Goal: Transaction & Acquisition: Book appointment/travel/reservation

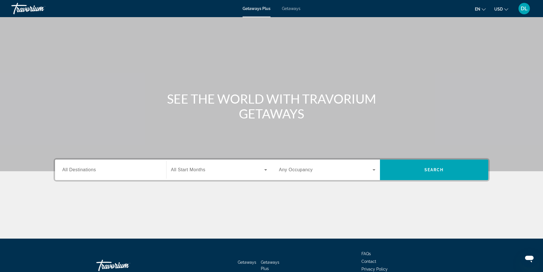
click at [288, 7] on span "Getaways" at bounding box center [291, 8] width 19 height 5
click at [91, 168] on span "All Destinations" at bounding box center [79, 169] width 34 height 5
click at [91, 168] on input "Destination All Destinations" at bounding box center [110, 169] width 96 height 7
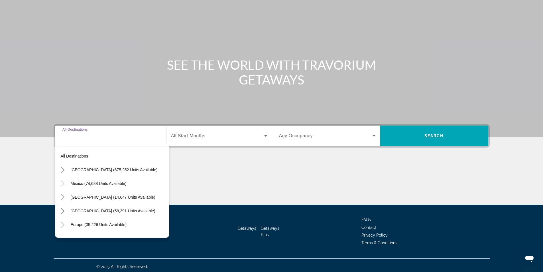
scroll to position [36, 0]
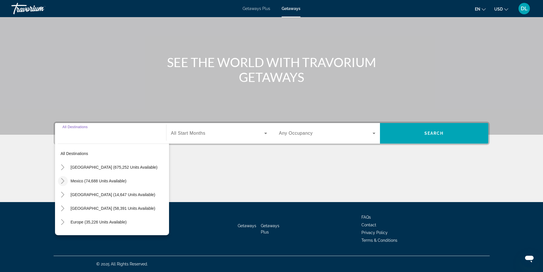
click at [60, 180] on icon "Toggle Mexico (74,688 units available)" at bounding box center [63, 181] width 6 height 6
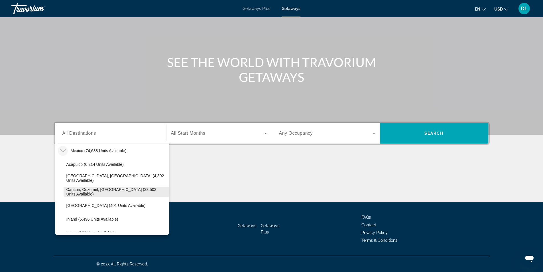
click at [78, 192] on span "Cancun, Cozumel, [GEOGRAPHIC_DATA] (33,503 units available)" at bounding box center [116, 191] width 100 height 9
type input "**********"
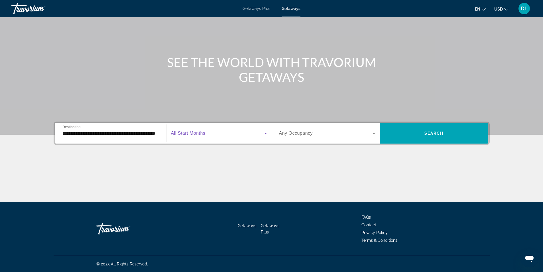
click at [192, 136] on span "Search widget" at bounding box center [217, 133] width 93 height 7
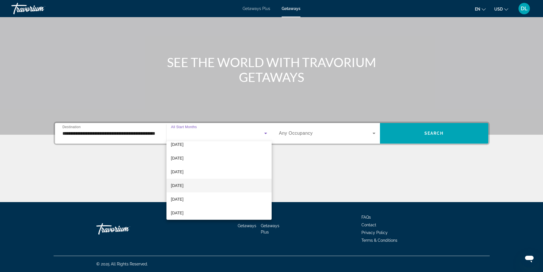
scroll to position [29, 0]
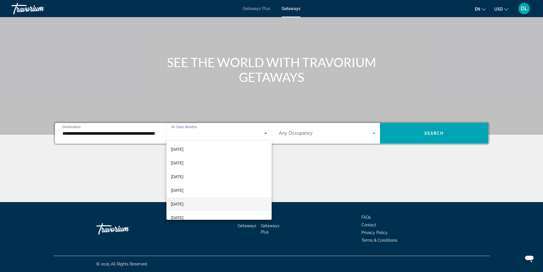
click at [181, 204] on span "[DATE]" at bounding box center [177, 203] width 13 height 7
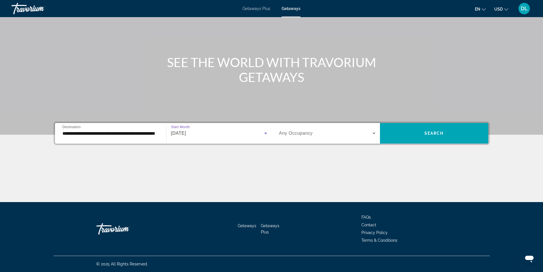
click at [292, 132] on span "Any Occupancy" at bounding box center [296, 133] width 34 height 5
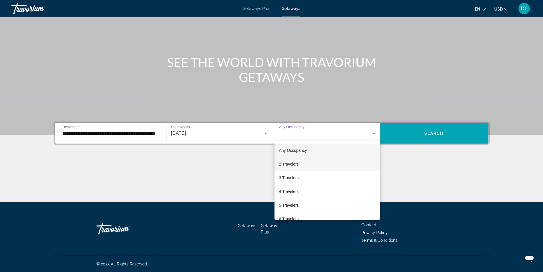
click at [294, 166] on span "2 Travelers" at bounding box center [289, 163] width 20 height 7
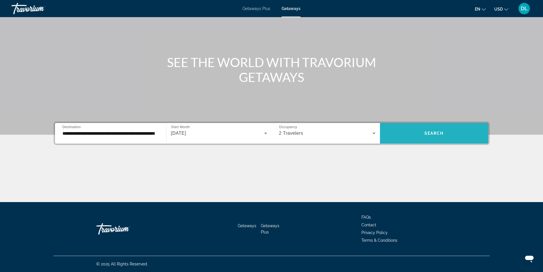
click at [431, 135] on span "Search" at bounding box center [433, 133] width 19 height 5
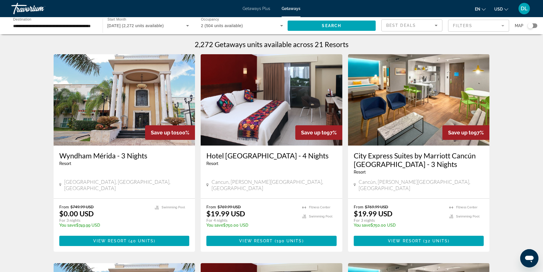
click at [463, 25] on mat-form-field "Filters" at bounding box center [478, 26] width 61 height 12
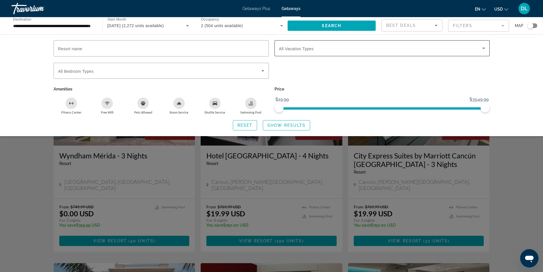
click at [337, 46] on span "Search widget" at bounding box center [380, 48] width 203 height 7
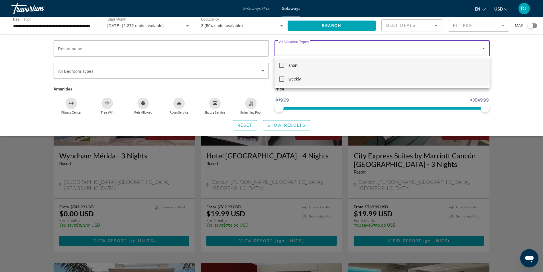
click at [283, 78] on mat-pseudo-checkbox at bounding box center [281, 78] width 5 height 5
click at [287, 122] on div at bounding box center [271, 136] width 543 height 272
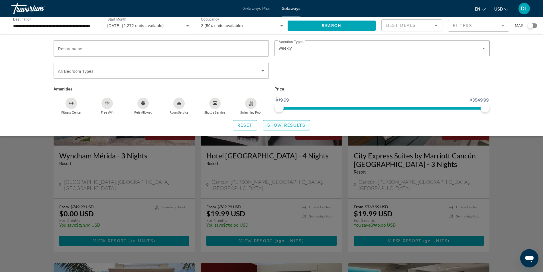
click at [284, 126] on span "Show Results" at bounding box center [286, 125] width 38 height 5
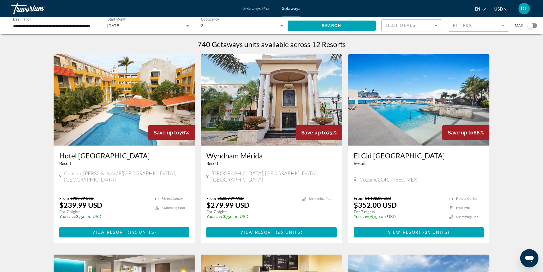
click at [141, 119] on img "Main content" at bounding box center [125, 99] width 142 height 91
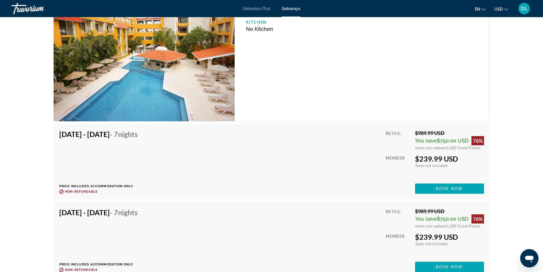
scroll to position [969, 0]
click at [446, 188] on span "Book now" at bounding box center [449, 188] width 27 height 5
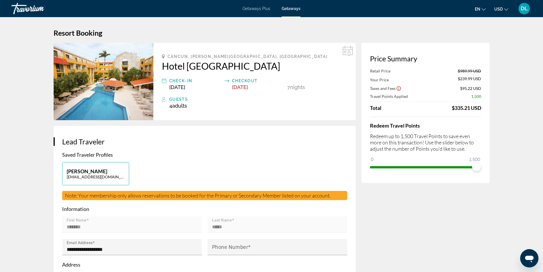
drag, startPoint x: 448, startPoint y: 107, endPoint x: 492, endPoint y: 143, distance: 57.2
click at [489, 106] on div "Price Summary Retail Price $989.99 USD Your Price $239.99 USD Taxes and Fees $9…" at bounding box center [425, 113] width 128 height 140
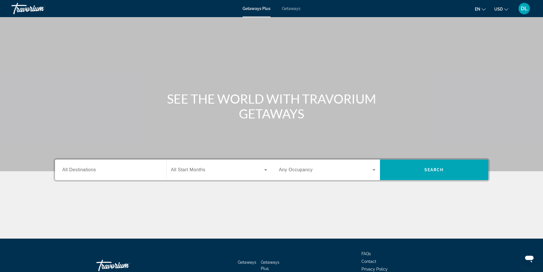
click at [293, 11] on div "Getaways Plus Getaways en English Español Français Italiano Português русский U…" at bounding box center [271, 8] width 543 height 15
click at [294, 6] on div "Getaways Plus Getaways en English Español Français Italiano Português русский U…" at bounding box center [271, 8] width 543 height 15
click at [292, 8] on span "Getaways" at bounding box center [291, 8] width 19 height 5
click at [90, 168] on span "All Destinations" at bounding box center [79, 169] width 34 height 5
click at [90, 168] on input "Destination All Destinations" at bounding box center [110, 169] width 96 height 7
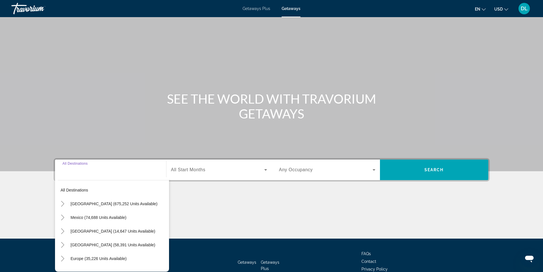
scroll to position [36, 0]
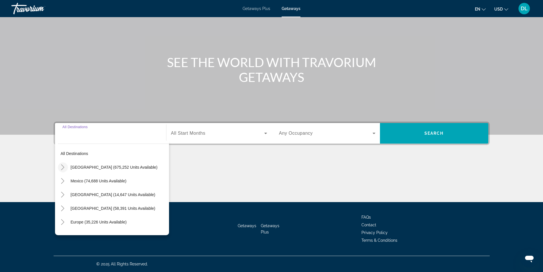
click at [63, 167] on icon "Toggle United States (675,252 units available)" at bounding box center [63, 167] width 6 height 6
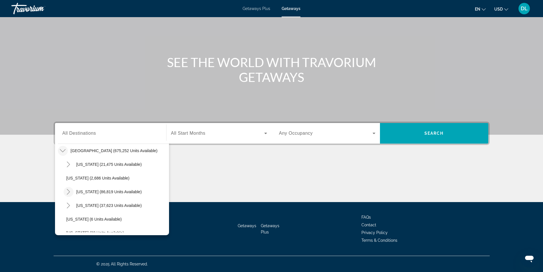
click at [69, 190] on icon "Toggle California (86,819 units available)" at bounding box center [69, 192] width 6 height 6
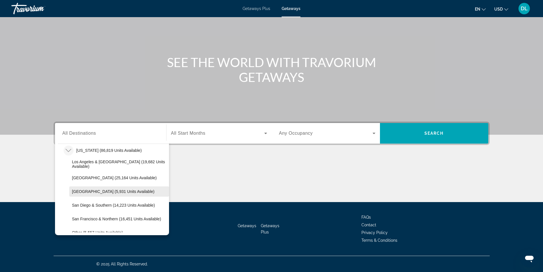
scroll to position [45, 0]
click at [87, 192] on ul "Los Angeles & Anaheim (19,682 units available) Lake Tahoe (25,164 units availab…" at bounding box center [116, 211] width 105 height 82
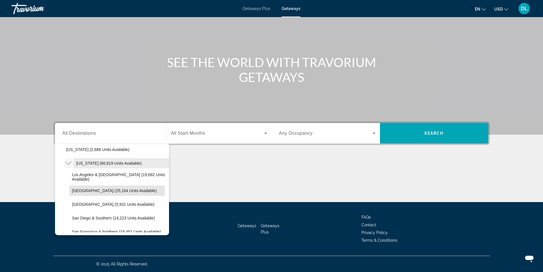
scroll to position [17, 0]
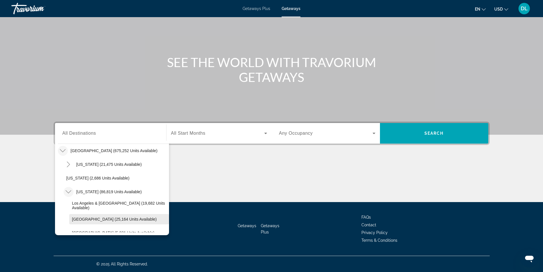
click at [80, 218] on span "Lake Tahoe (25,164 units available)" at bounding box center [114, 219] width 85 height 5
type input "**********"
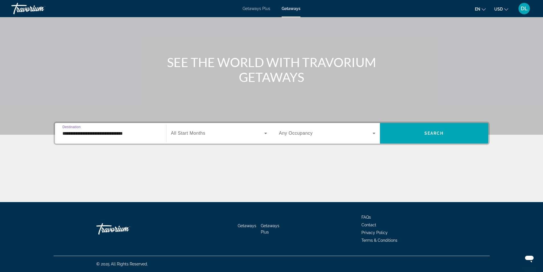
click at [204, 133] on span "All Start Months" at bounding box center [188, 133] width 34 height 5
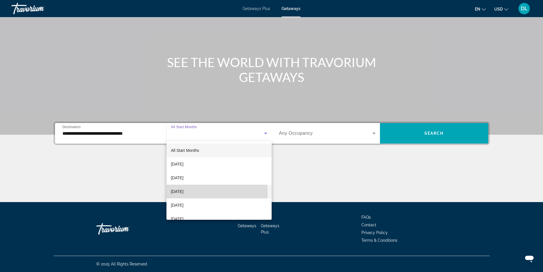
click at [184, 193] on span "[DATE]" at bounding box center [177, 191] width 13 height 7
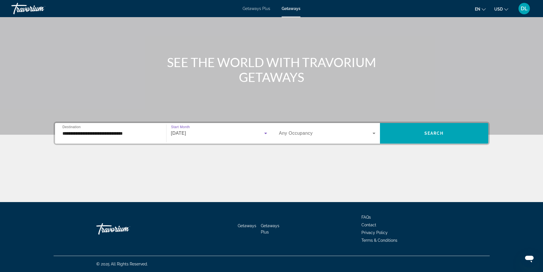
click at [284, 135] on span "Any Occupancy" at bounding box center [296, 133] width 34 height 5
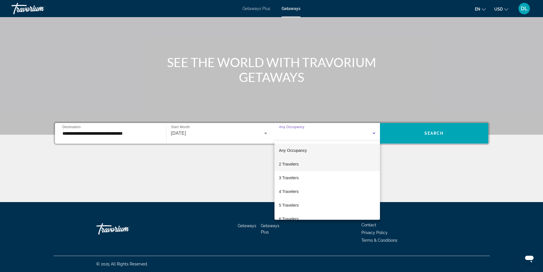
click at [284, 166] on span "2 Travelers" at bounding box center [289, 163] width 20 height 7
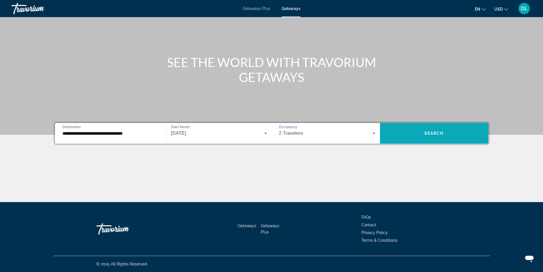
click at [418, 128] on span "Search widget" at bounding box center [434, 133] width 108 height 14
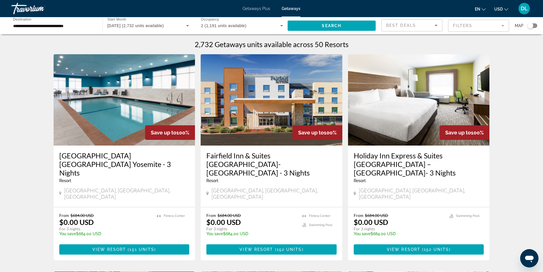
click at [463, 24] on mat-form-field "Filters" at bounding box center [478, 26] width 61 height 12
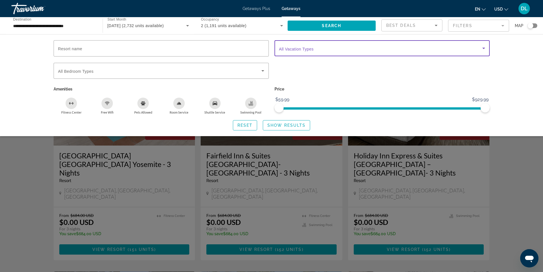
click at [324, 45] on span "Search widget" at bounding box center [380, 48] width 203 height 7
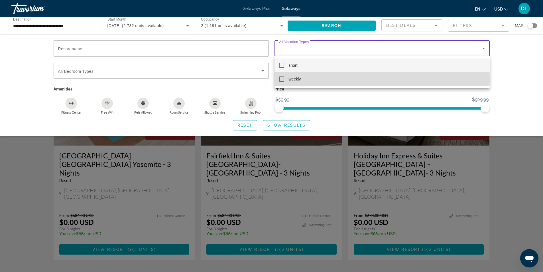
click at [282, 78] on mat-pseudo-checkbox at bounding box center [281, 78] width 5 height 5
click at [283, 79] on mat-pseudo-checkbox at bounding box center [281, 78] width 5 height 5
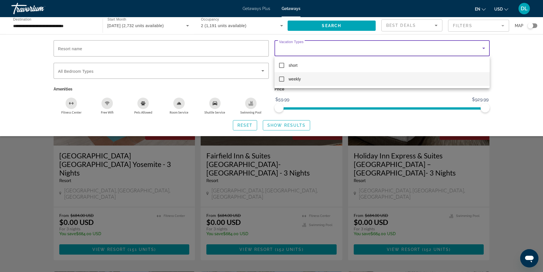
click at [366, 119] on div at bounding box center [271, 136] width 543 height 272
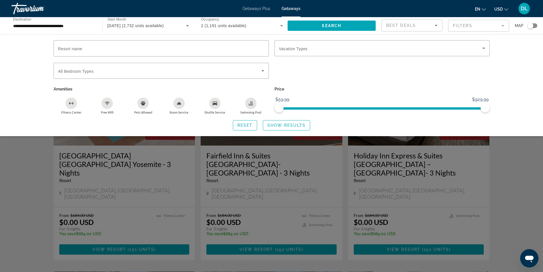
click at [335, 125] on div "Reset Show Results" at bounding box center [272, 125] width 436 height 10
click at [293, 173] on div "Search widget" at bounding box center [271, 179] width 543 height 186
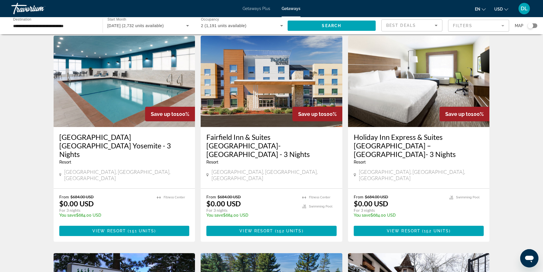
scroll to position [29, 0]
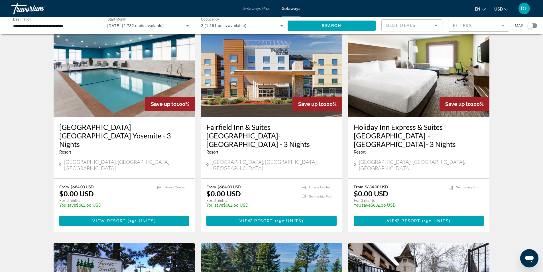
click at [146, 109] on div "Save up to 100%" at bounding box center [170, 104] width 50 height 15
click at [90, 162] on div "Hampton Inn Oakhurst Yosemite - 3 Nights Resort - This is an adults only resort…" at bounding box center [125, 147] width 142 height 61
click at [153, 102] on span "Save up to" at bounding box center [164, 104] width 26 height 6
click at [104, 218] on span "View Resort" at bounding box center [109, 220] width 34 height 5
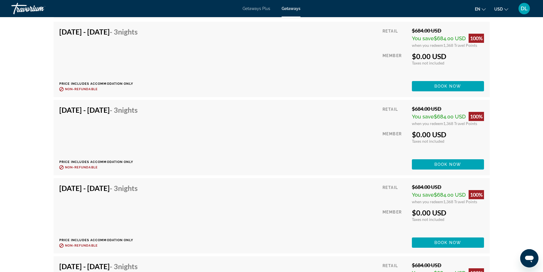
scroll to position [1539, 0]
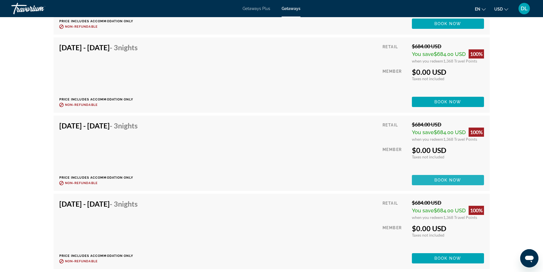
click at [444, 180] on span "Book now" at bounding box center [447, 180] width 27 height 5
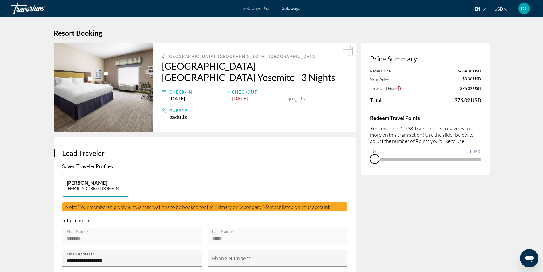
drag, startPoint x: 476, startPoint y: 165, endPoint x: 361, endPoint y: 180, distance: 116.6
drag, startPoint x: 375, startPoint y: 148, endPoint x: 491, endPoint y: 162, distance: 116.0
